Goal: Task Accomplishment & Management: Manage account settings

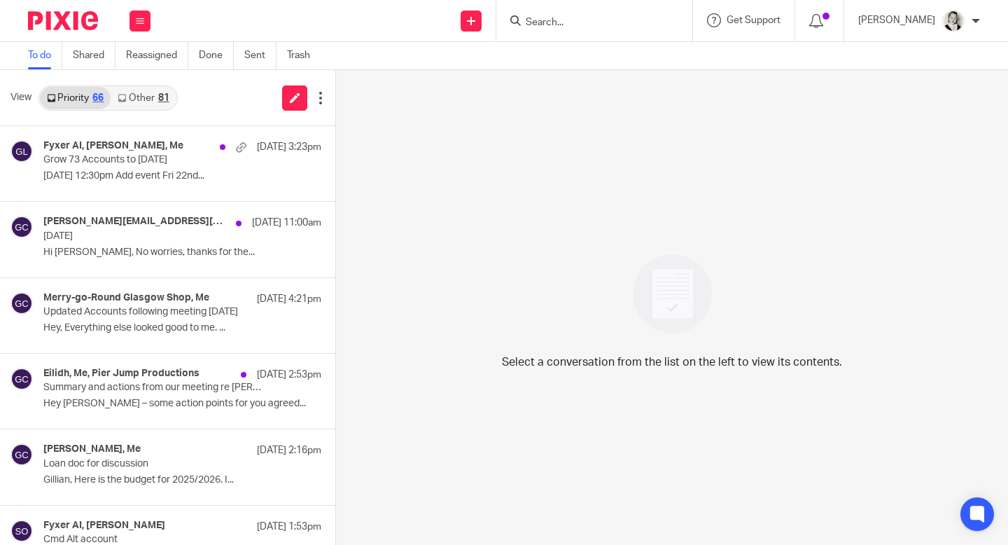
click at [145, 94] on link "Other 81" at bounding box center [143, 98] width 65 height 22
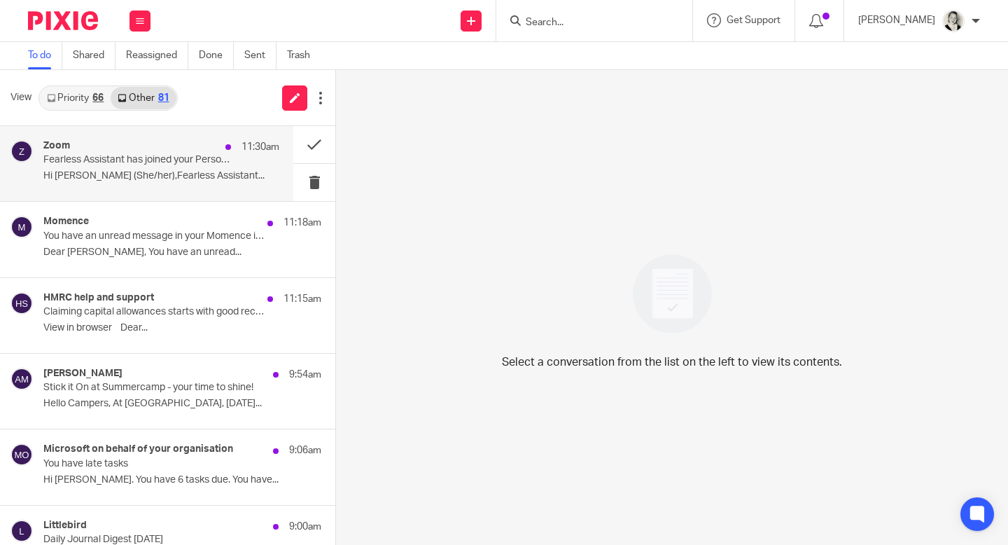
click at [174, 144] on div "Zoom 11:30am" at bounding box center [161, 147] width 236 height 14
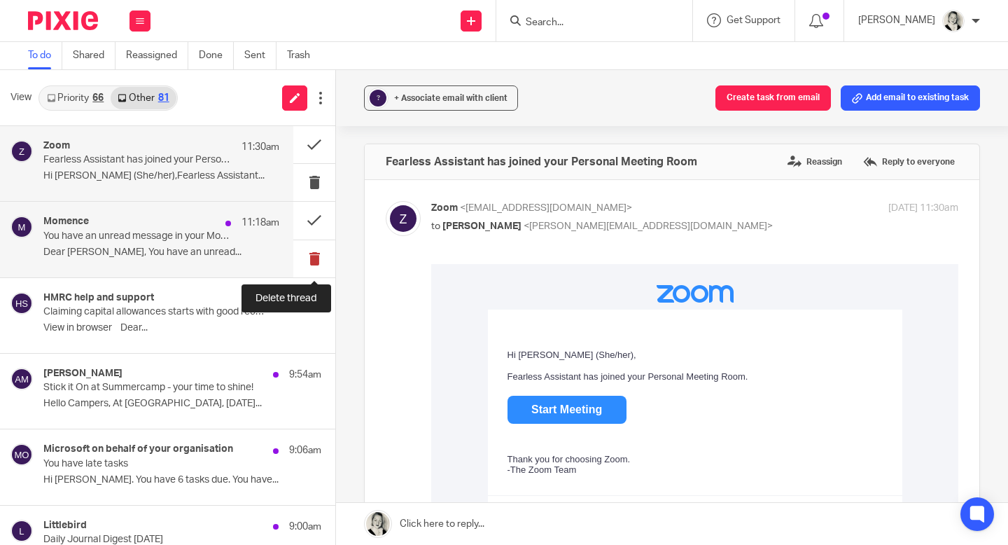
click at [312, 258] on button at bounding box center [314, 258] width 42 height 37
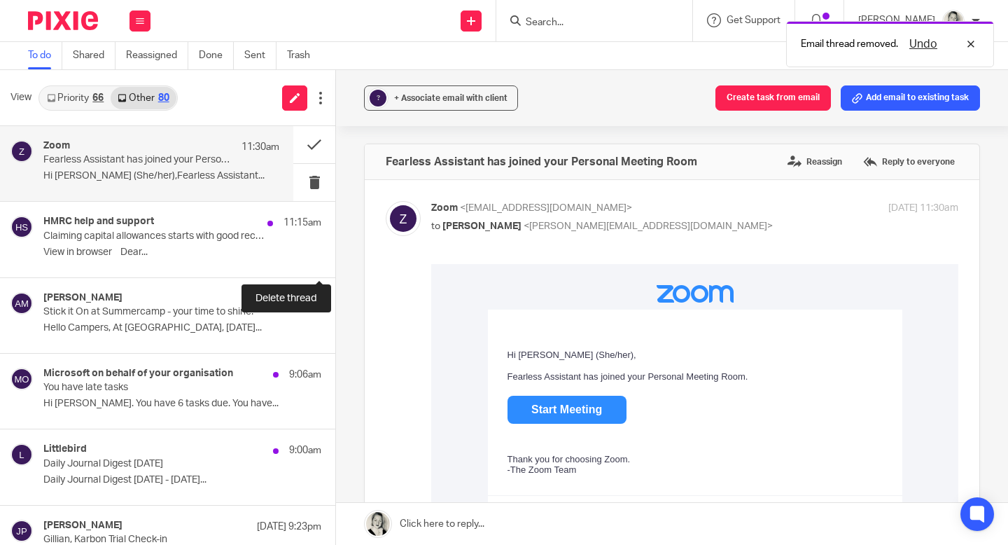
click at [335, 258] on button at bounding box center [340, 258] width 11 height 37
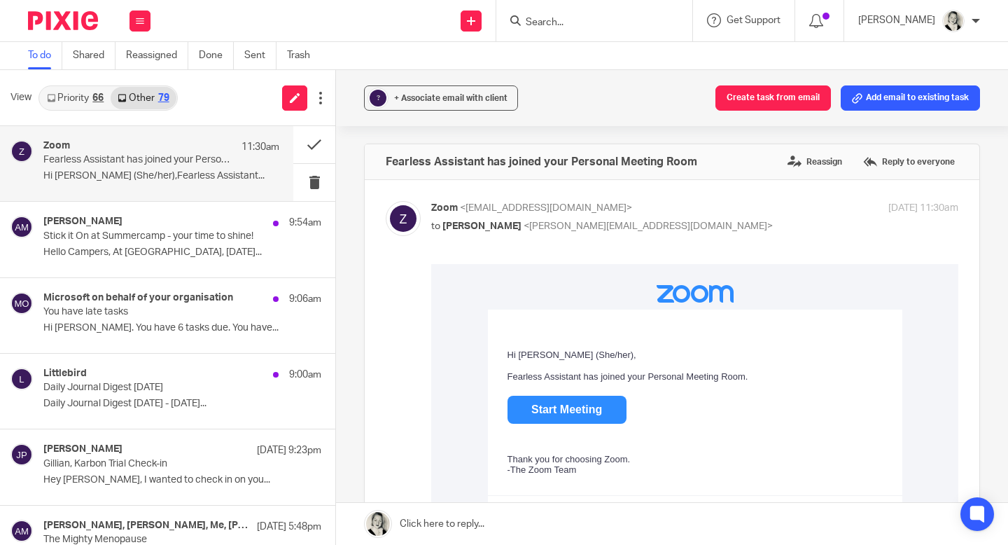
click at [87, 94] on link "Priority 66" at bounding box center [75, 98] width 71 height 22
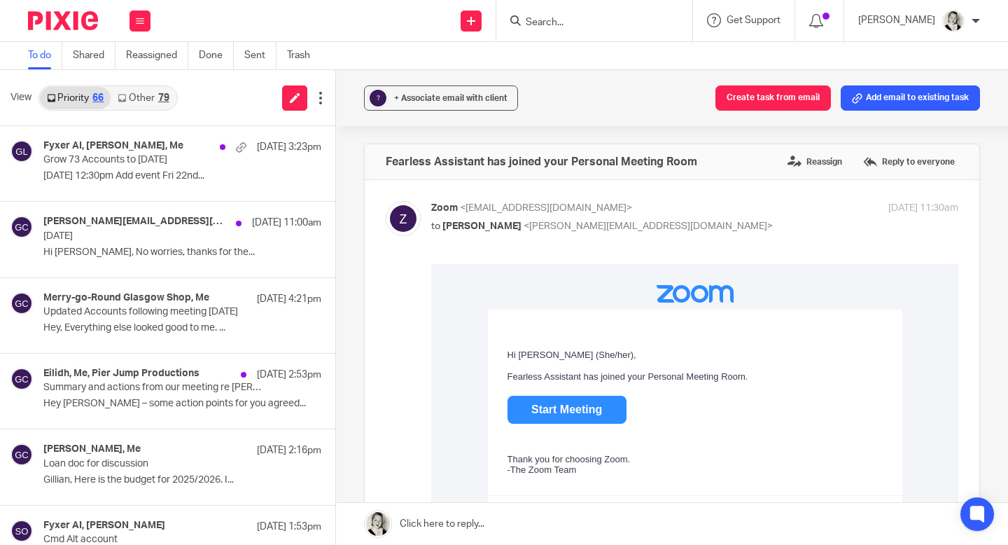
click at [125, 83] on div "View Priority 66 Other 79" at bounding box center [167, 98] width 335 height 56
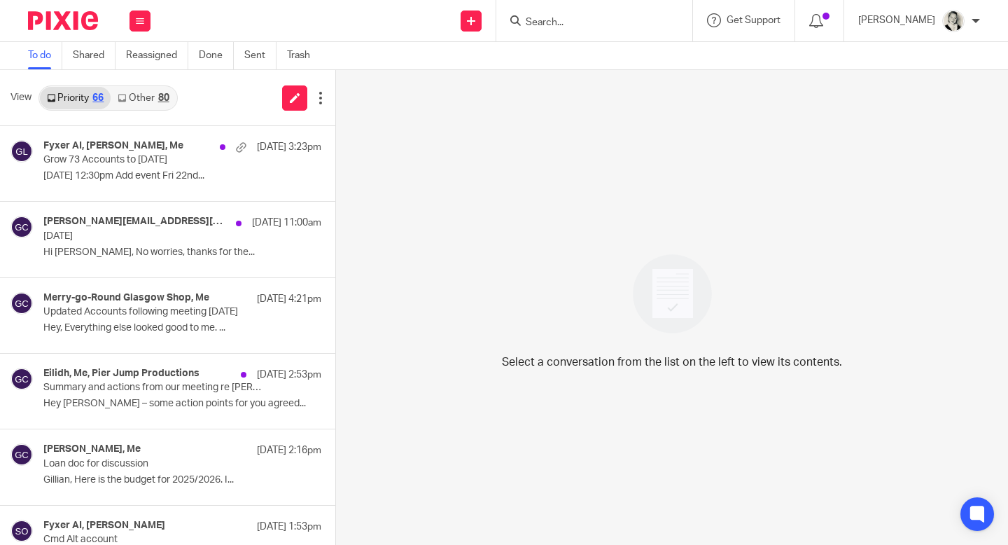
click at [144, 99] on link "Other 80" at bounding box center [143, 98] width 65 height 22
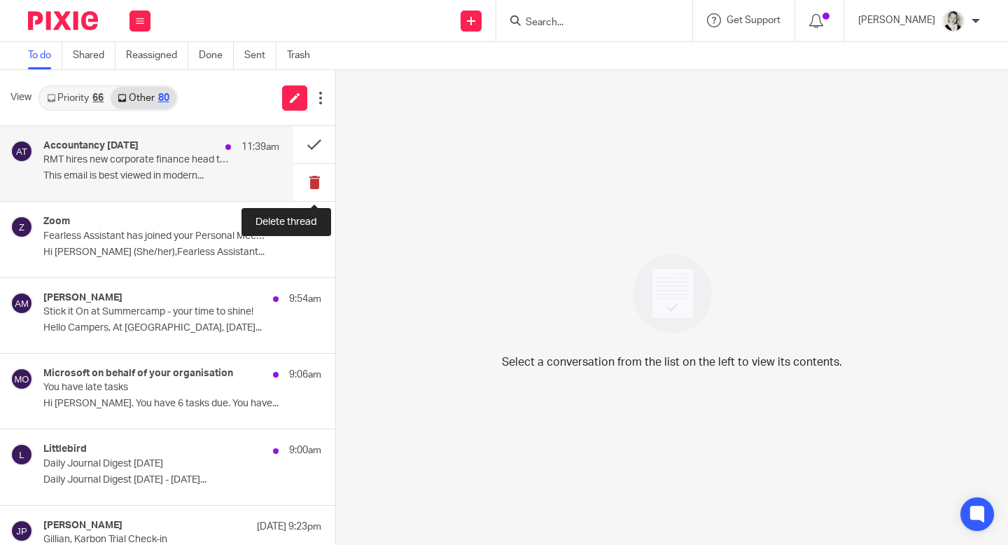
click at [316, 186] on button at bounding box center [314, 182] width 42 height 37
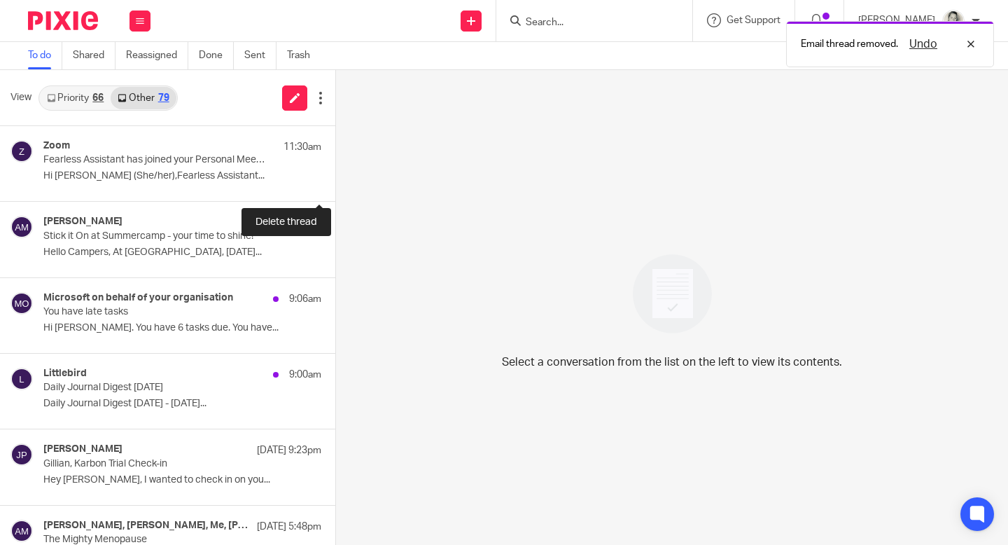
click at [335, 186] on button at bounding box center [340, 182] width 11 height 37
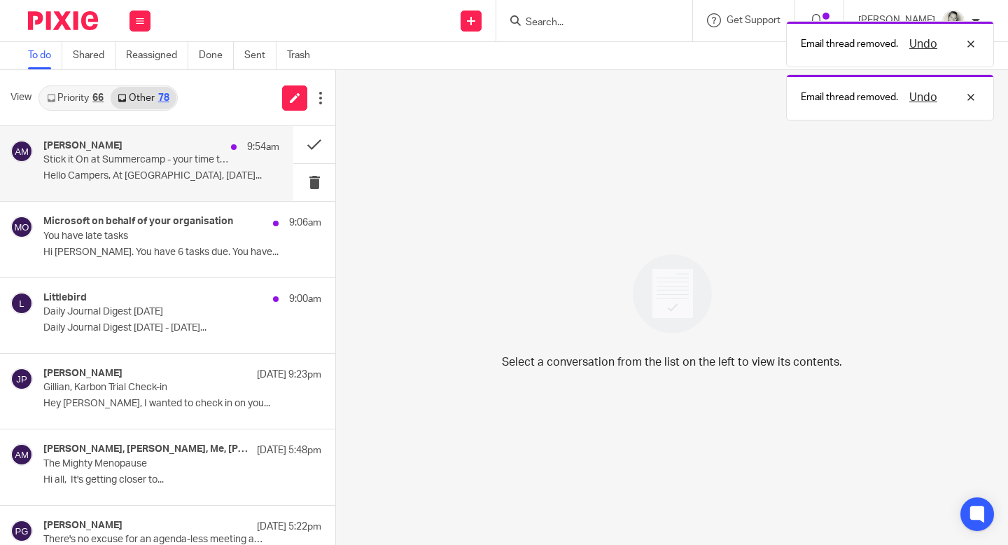
click at [174, 190] on div "Abby Moreton 9:54am Stick it On at Summercamp - your time to shine! Hello Campe…" at bounding box center [146, 163] width 293 height 75
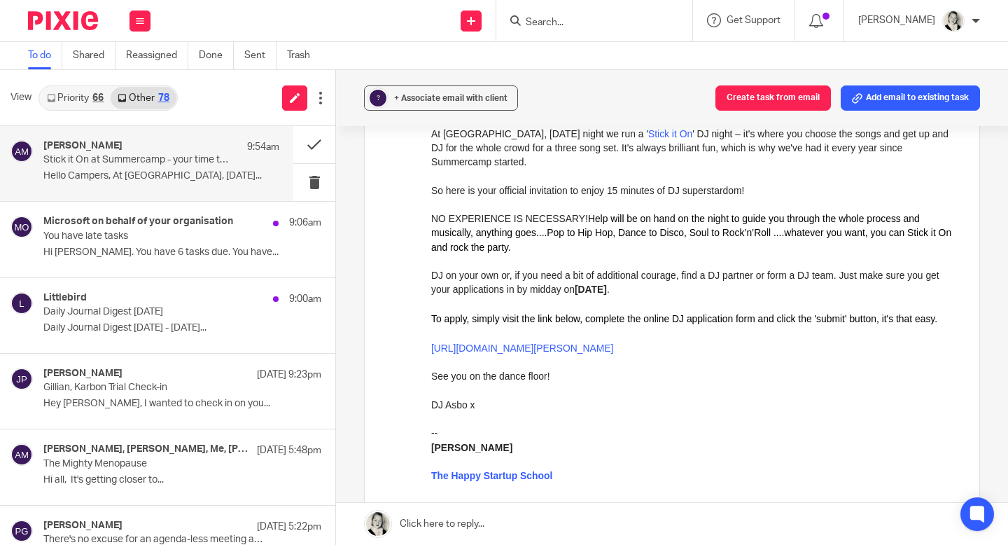
scroll to position [193, 0]
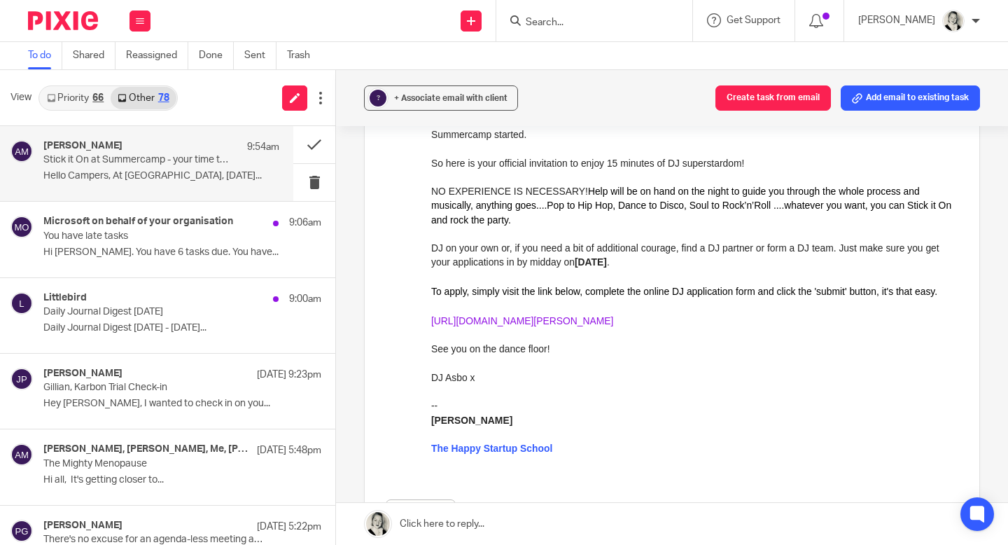
click at [578, 326] on link "https://www.stickiton.org.uk/event/hsu-2025/" at bounding box center [522, 320] width 182 height 11
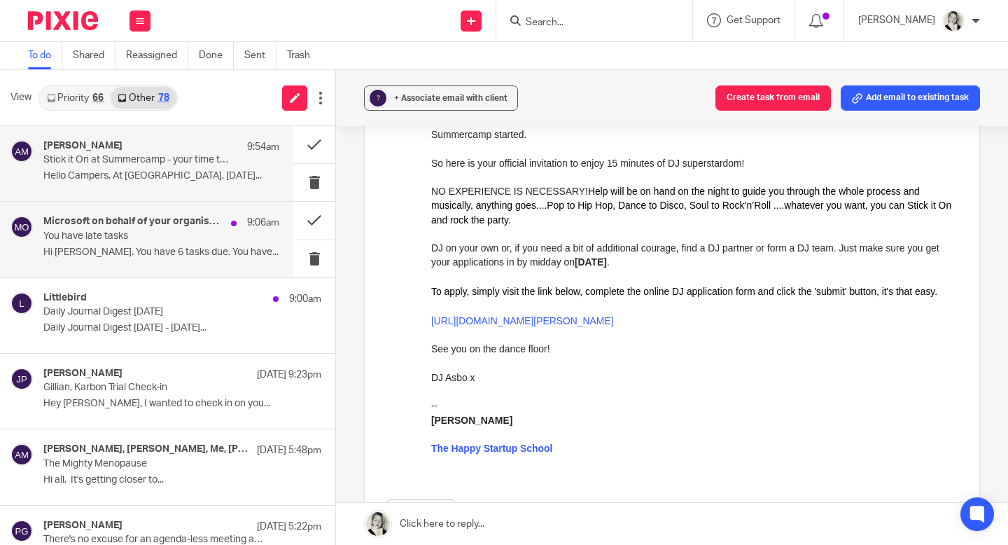
click at [203, 225] on h4 "Microsoft on behalf of your organisation" at bounding box center [133, 222] width 181 height 12
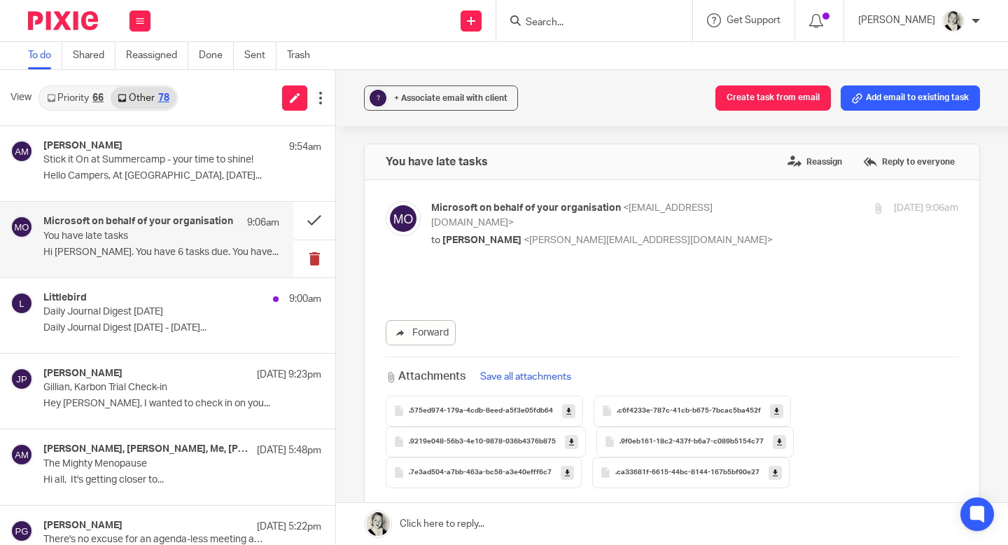
scroll to position [0, 0]
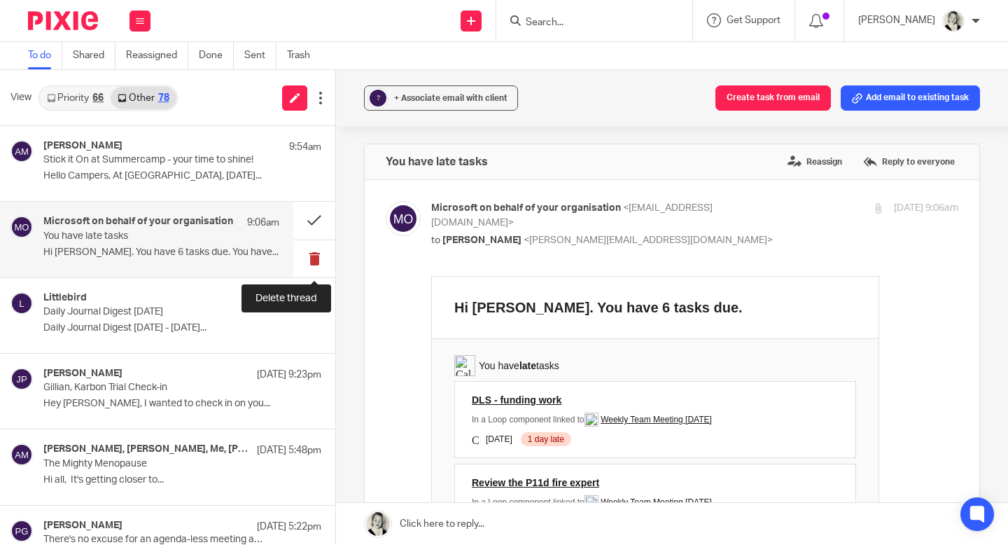
click at [313, 258] on button at bounding box center [314, 258] width 42 height 37
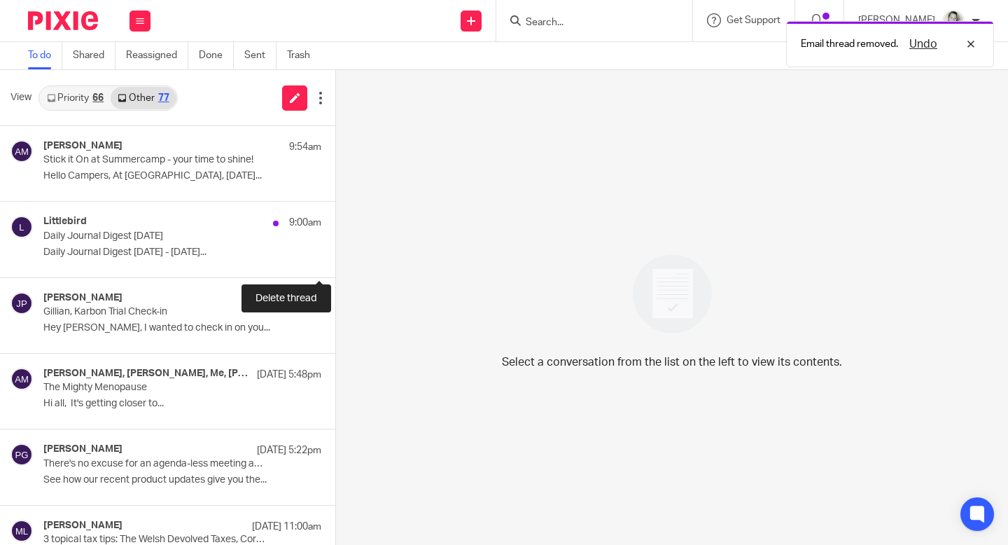
click at [335, 258] on button at bounding box center [340, 258] width 11 height 37
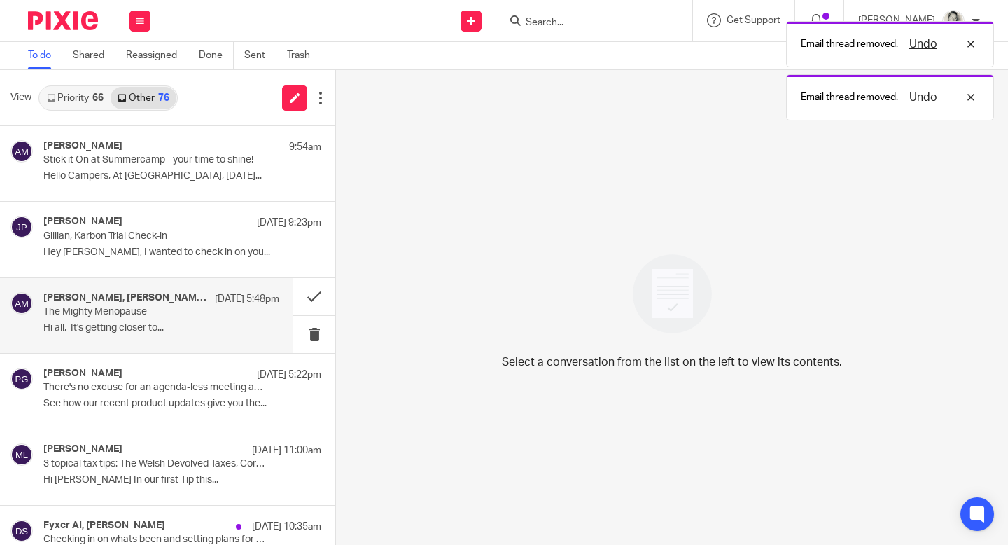
click at [169, 300] on h4 "[PERSON_NAME], [PERSON_NAME], Me, [PERSON_NAME]" at bounding box center [125, 298] width 165 height 12
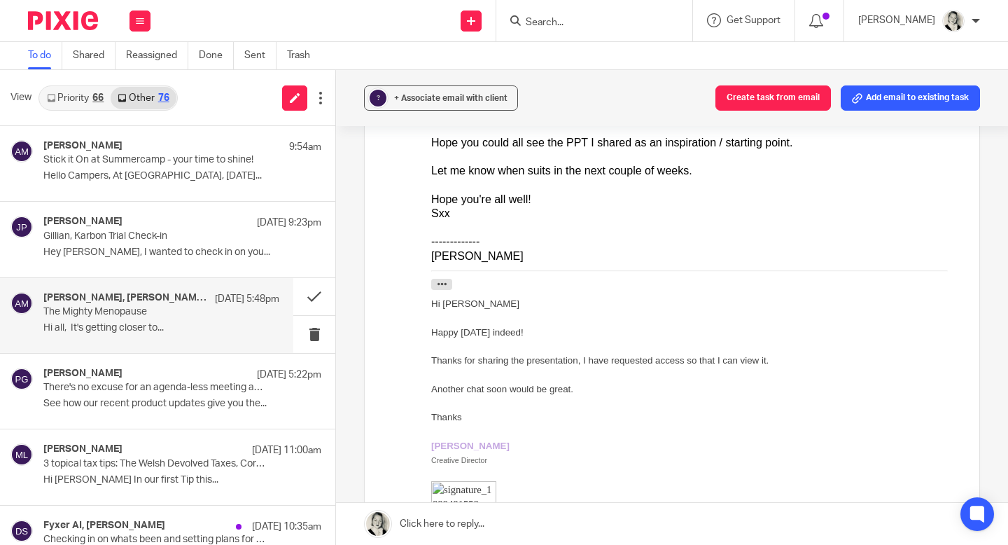
scroll to position [48, 0]
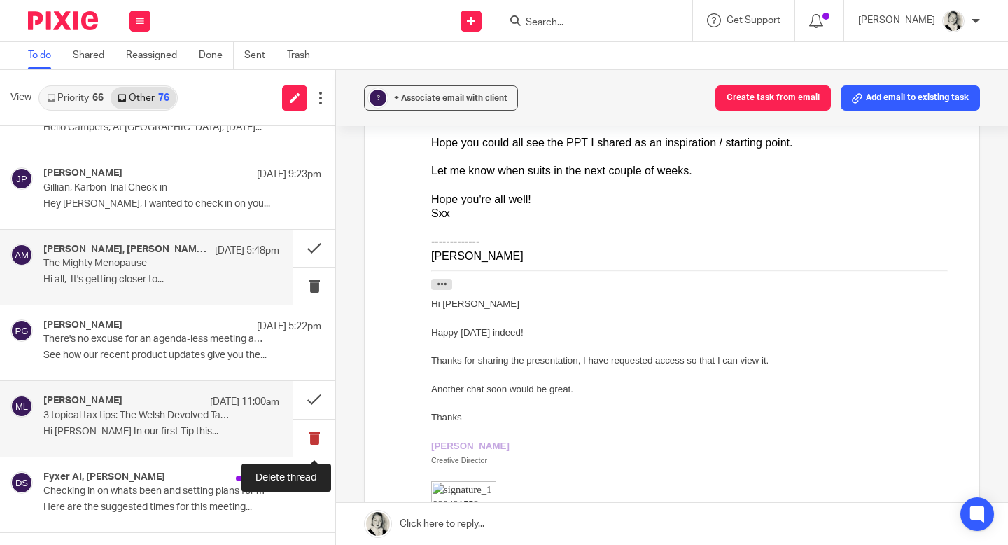
click at [304, 443] on button at bounding box center [314, 437] width 42 height 37
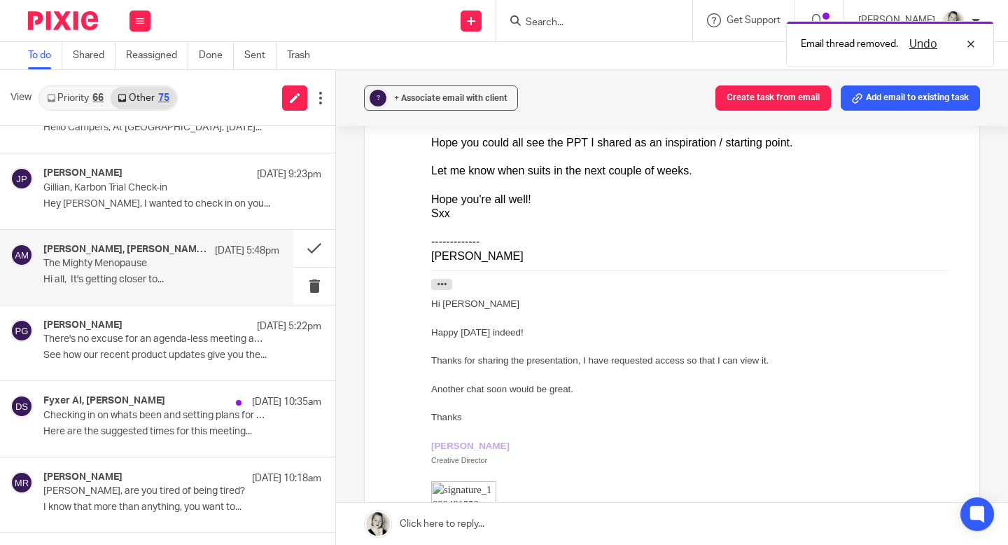
click at [78, 102] on link "Priority 66" at bounding box center [75, 98] width 71 height 22
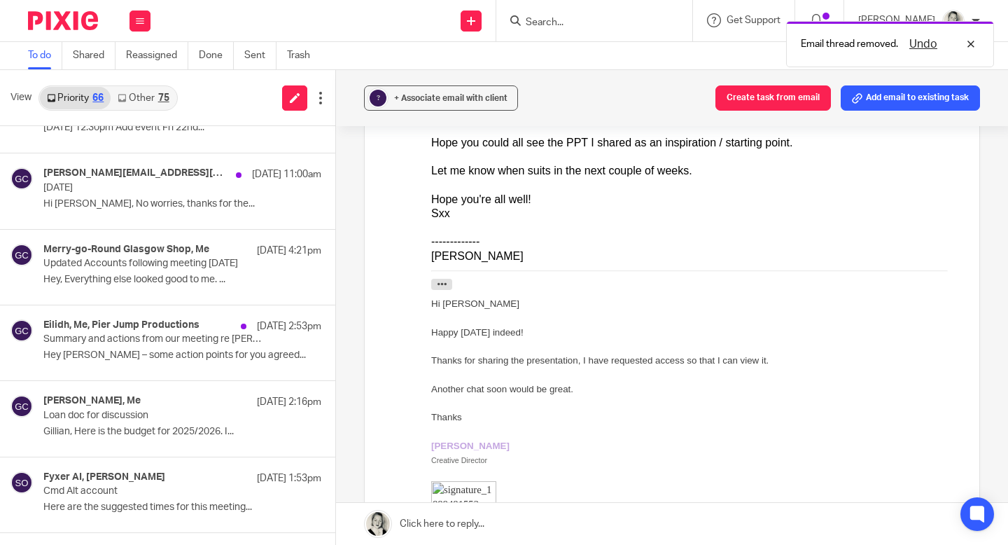
scroll to position [0, 0]
